Goal: Task Accomplishment & Management: Use online tool/utility

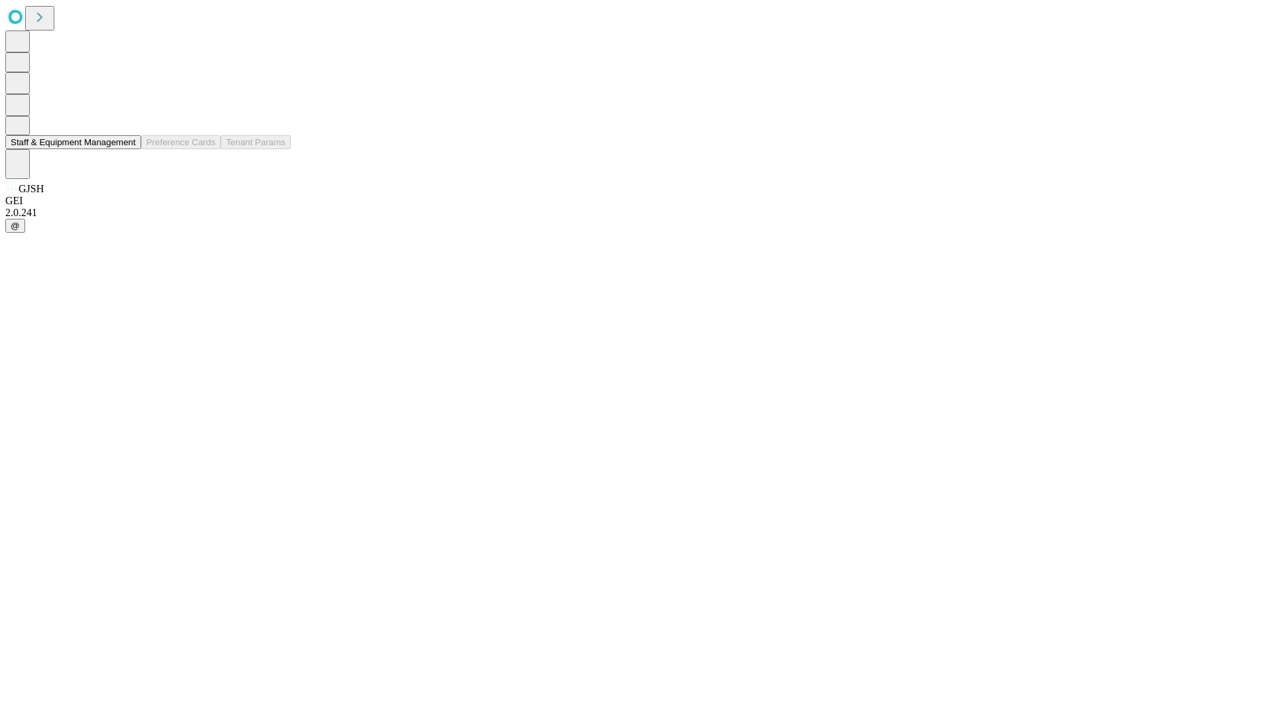
click at [127, 149] on button "Staff & Equipment Management" at bounding box center [73, 142] width 136 height 14
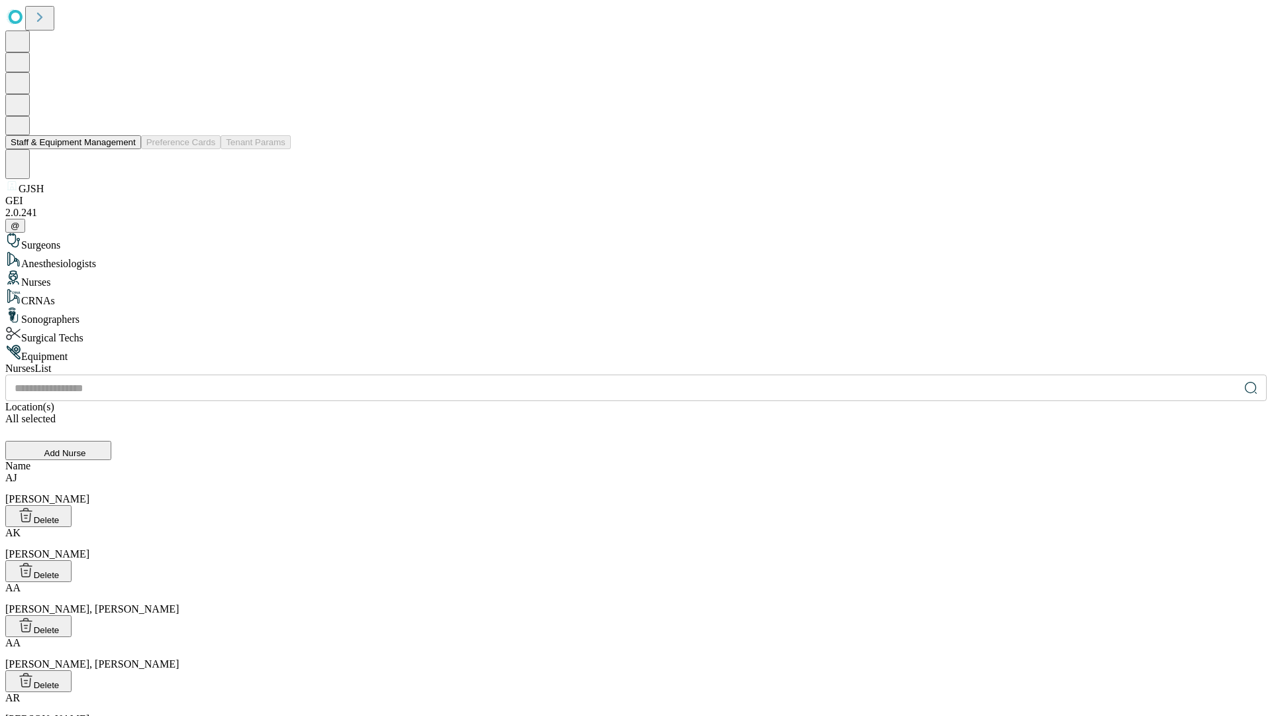
click at [127, 149] on button "Staff & Equipment Management" at bounding box center [73, 142] width 136 height 14
